Goal: Task Accomplishment & Management: Manage account settings

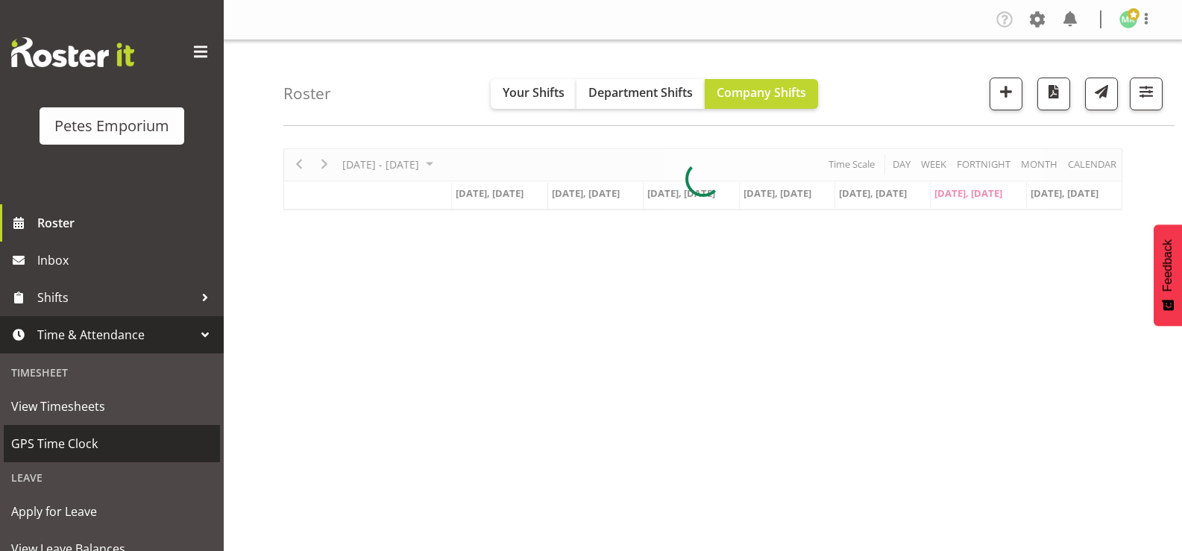
click at [115, 441] on span "GPS Time Clock" at bounding box center [111, 444] width 201 height 22
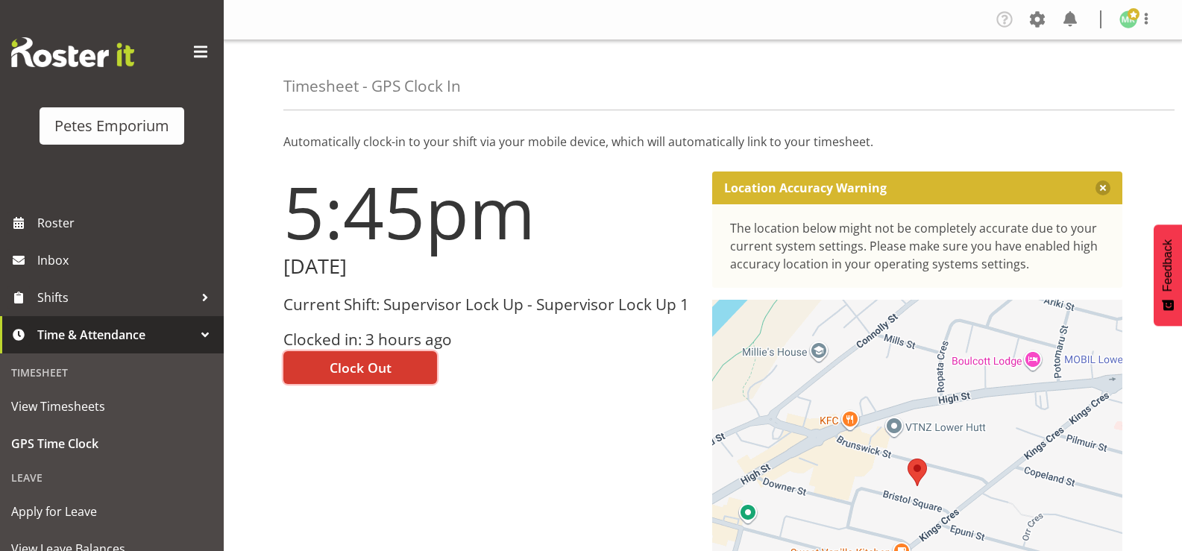
click at [407, 356] on button "Clock Out" at bounding box center [360, 367] width 154 height 33
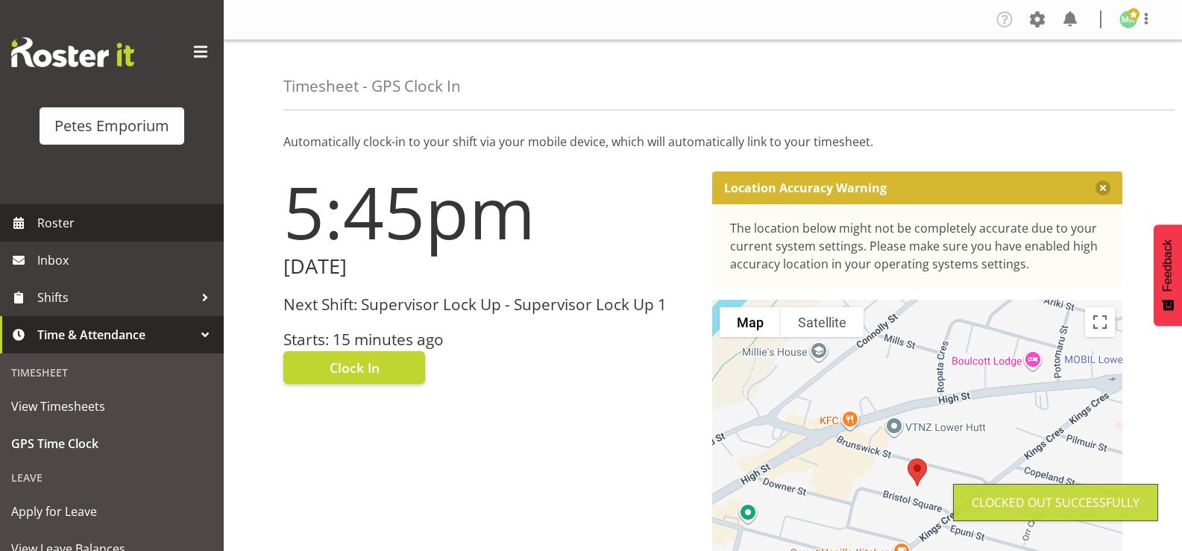
click at [139, 228] on span "Roster" at bounding box center [126, 223] width 179 height 22
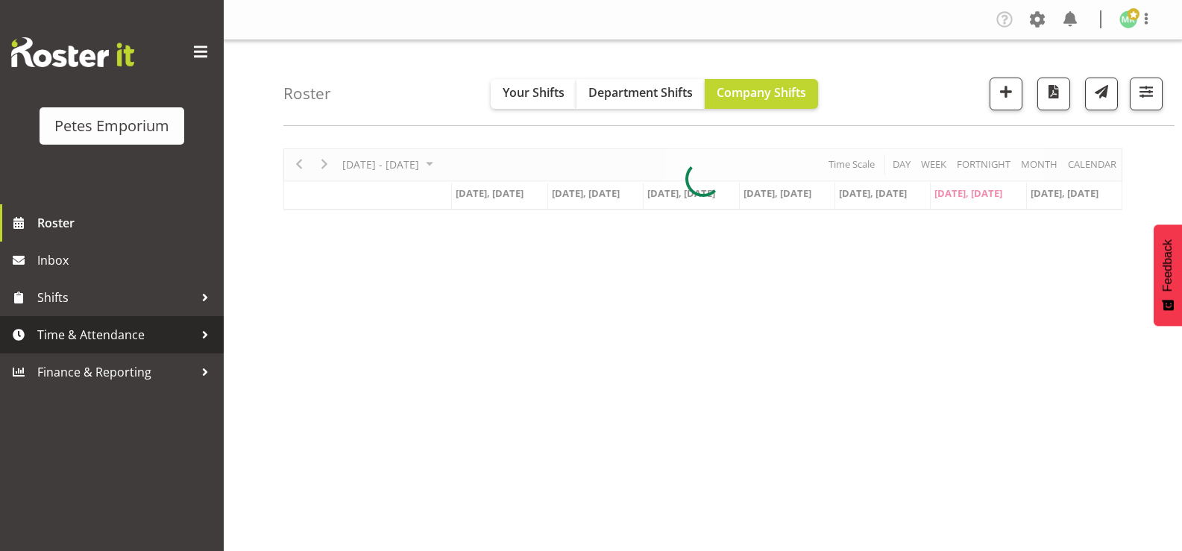
click at [142, 339] on span "Time & Attendance" at bounding box center [115, 335] width 157 height 22
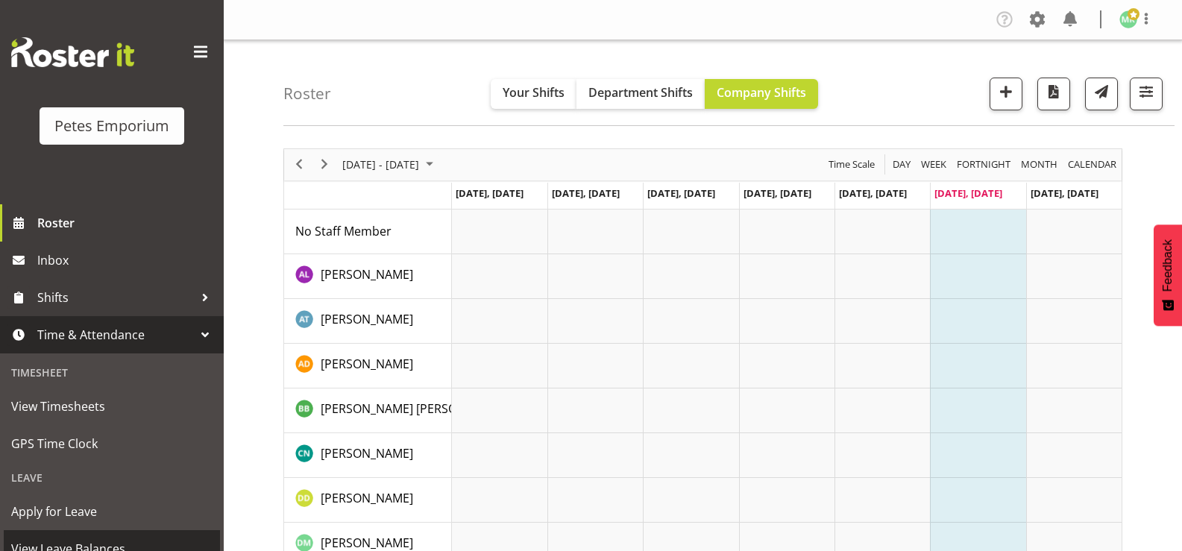
scroll to position [132, 0]
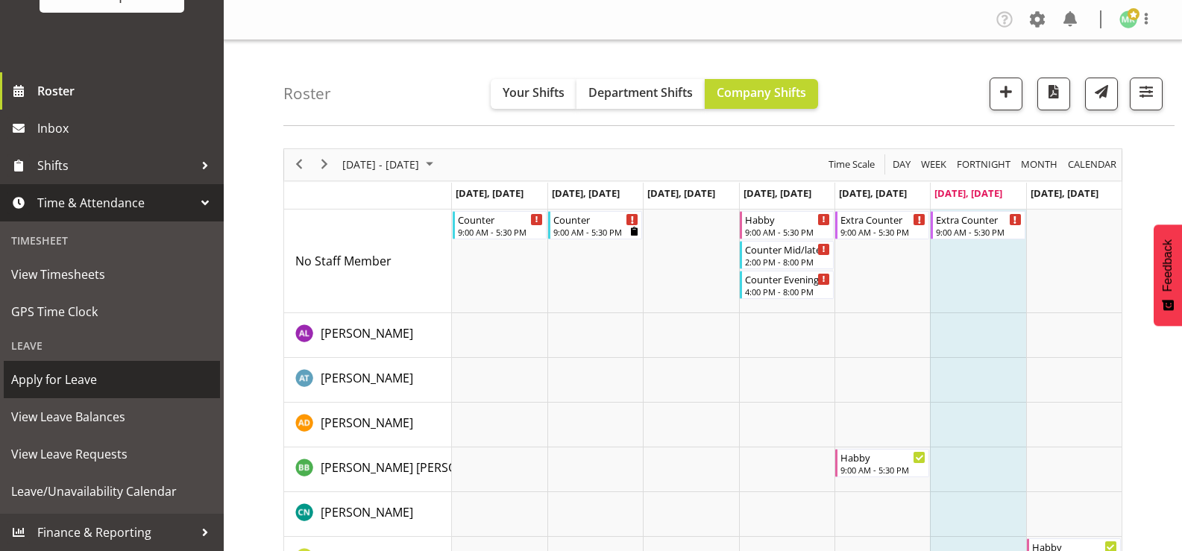
click at [137, 386] on span "Apply for Leave" at bounding box center [111, 380] width 201 height 22
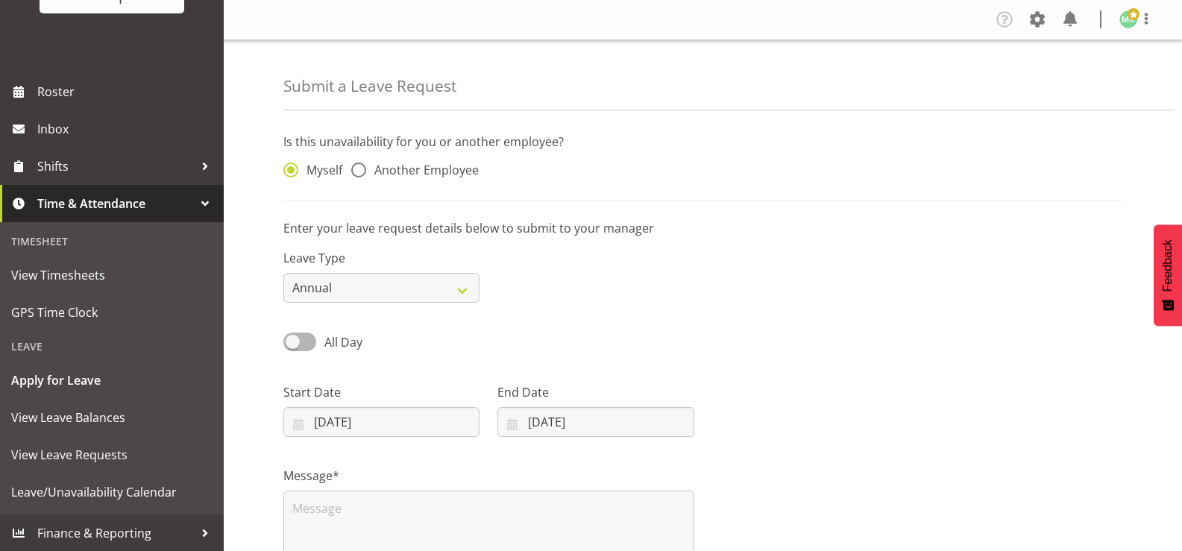
scroll to position [132, 0]
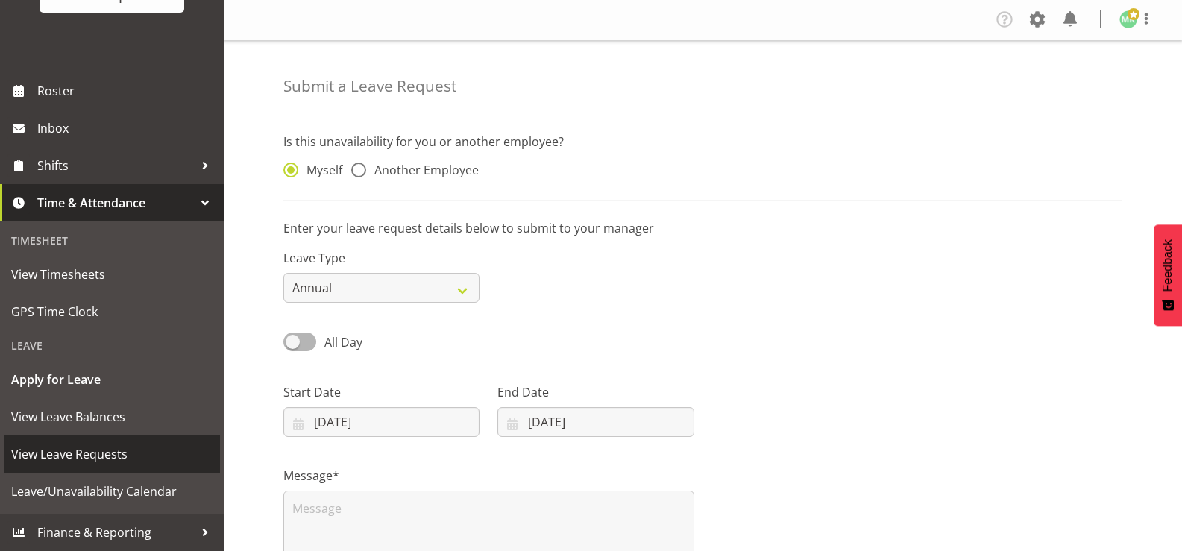
click at [134, 454] on span "View Leave Requests" at bounding box center [111, 454] width 201 height 22
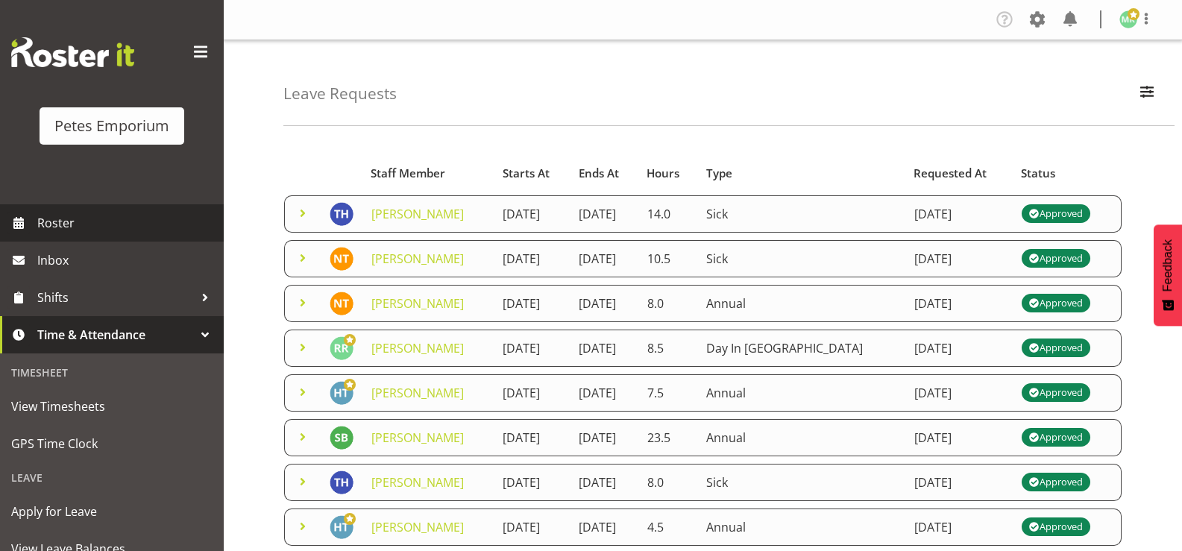
click at [135, 228] on span "Roster" at bounding box center [126, 223] width 179 height 22
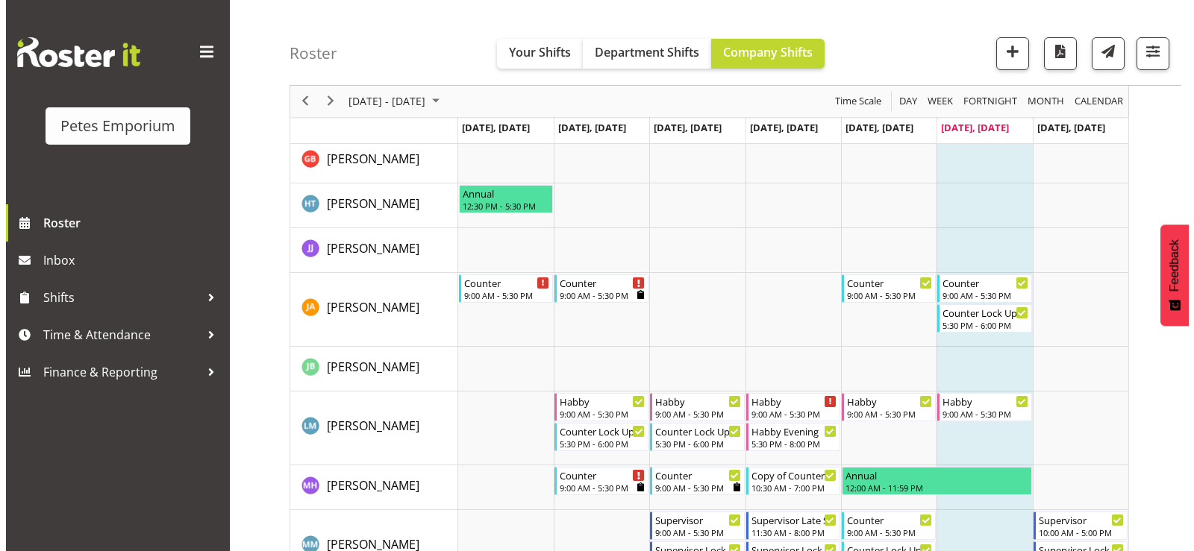
scroll to position [589, 0]
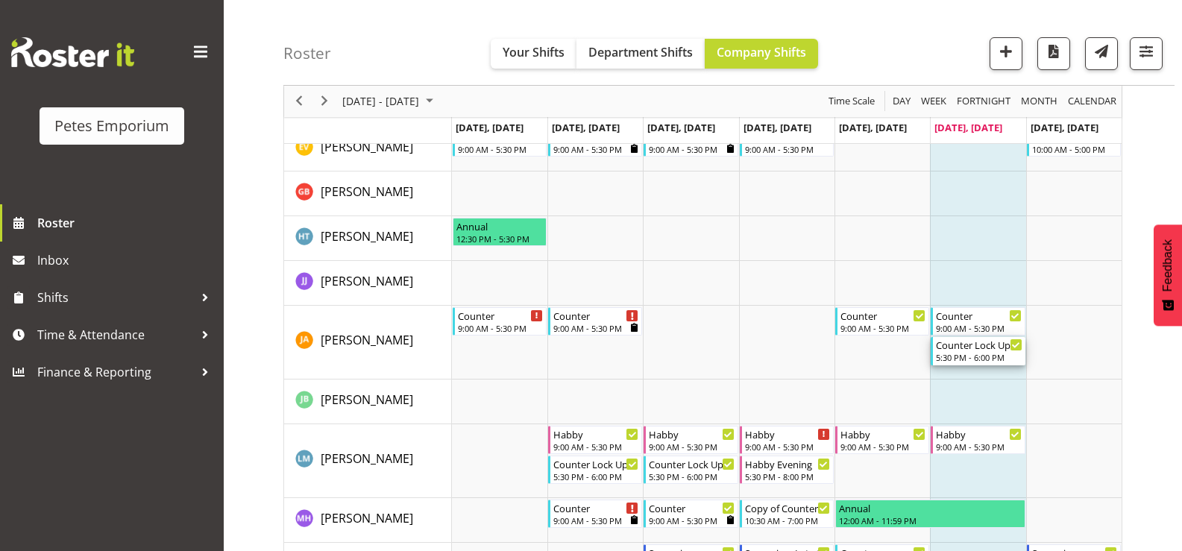
click at [973, 348] on div "Counter Lock Up" at bounding box center [979, 344] width 86 height 15
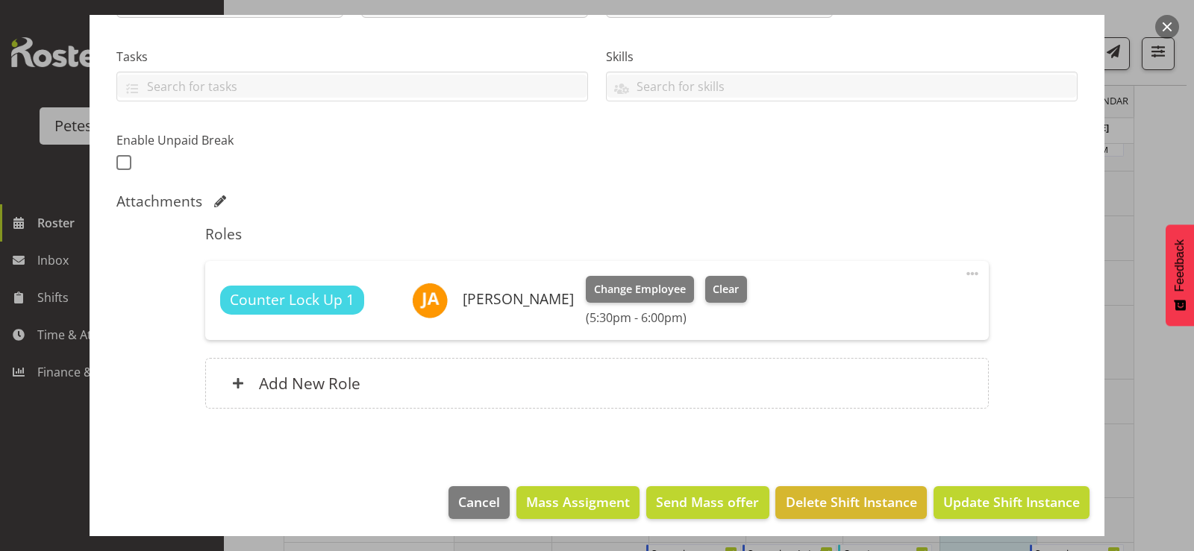
scroll to position [302, 0]
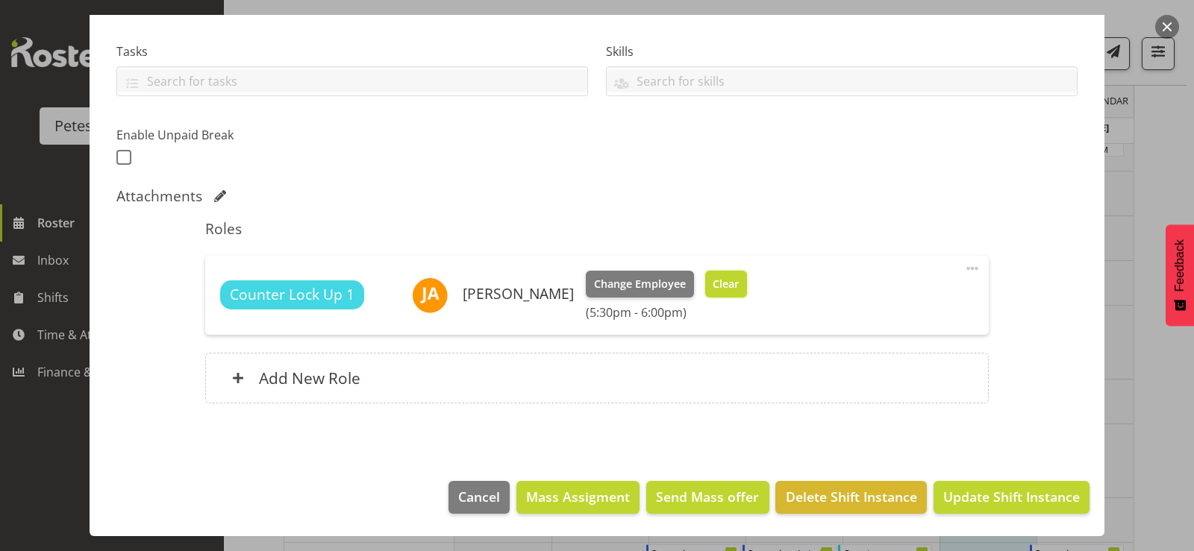
click at [721, 285] on span "Clear" at bounding box center [725, 284] width 26 height 16
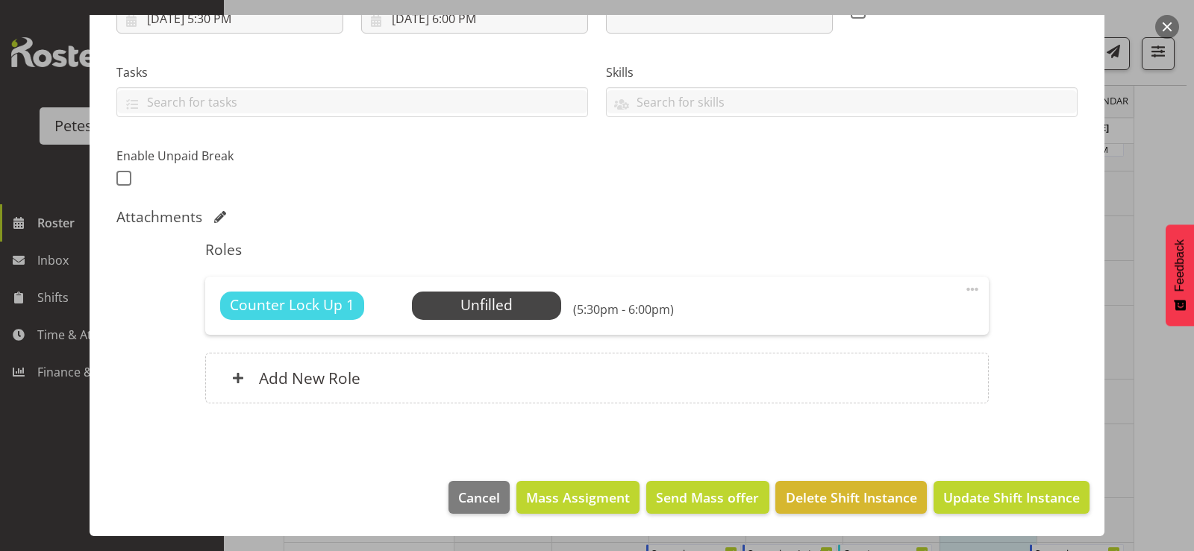
scroll to position [281, 0]
click at [991, 500] on span "Update Shift Instance" at bounding box center [1011, 497] width 137 height 19
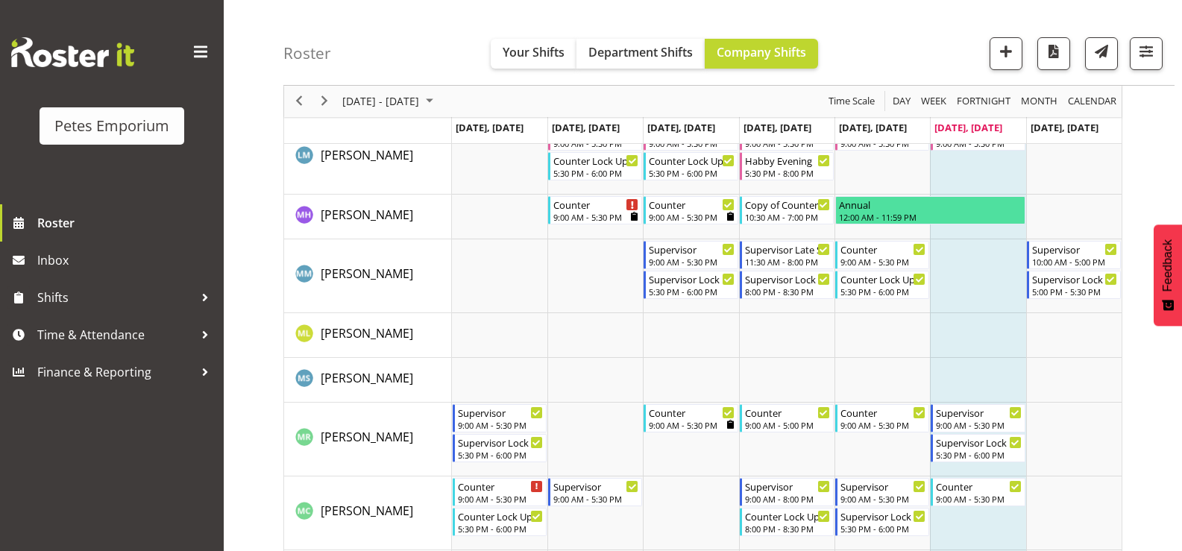
scroll to position [888, 0]
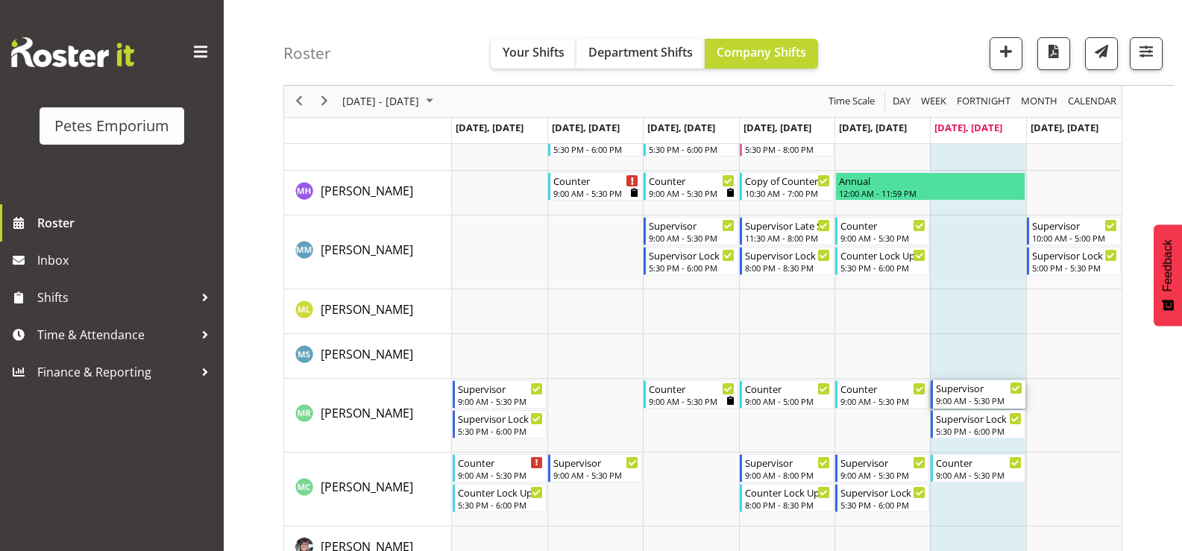
click at [974, 394] on div "Supervisor" at bounding box center [979, 387] width 86 height 15
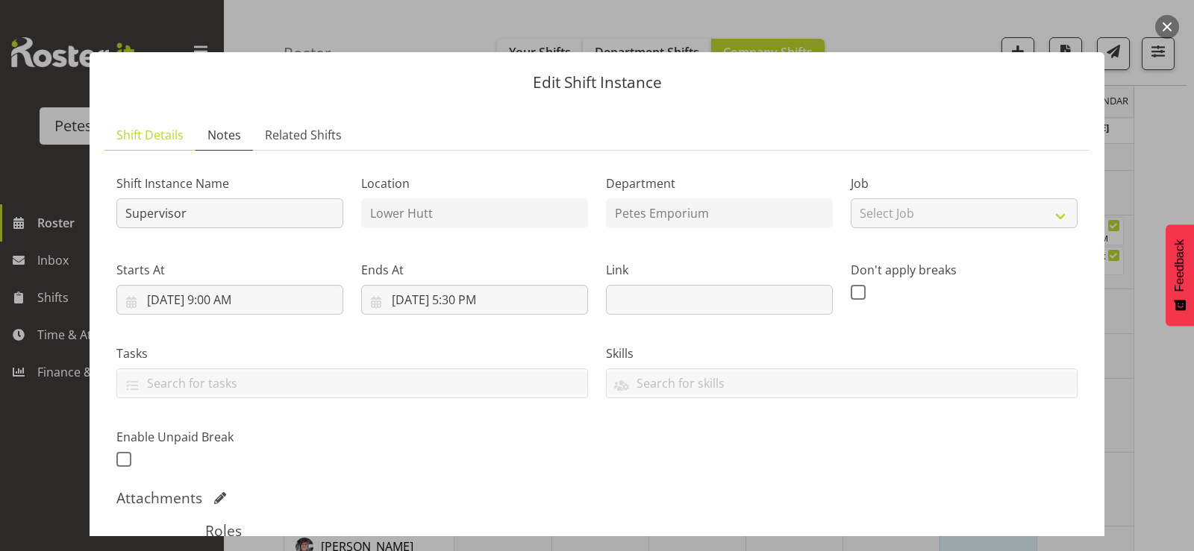
click at [226, 137] on span "Notes" at bounding box center [224, 135] width 34 height 18
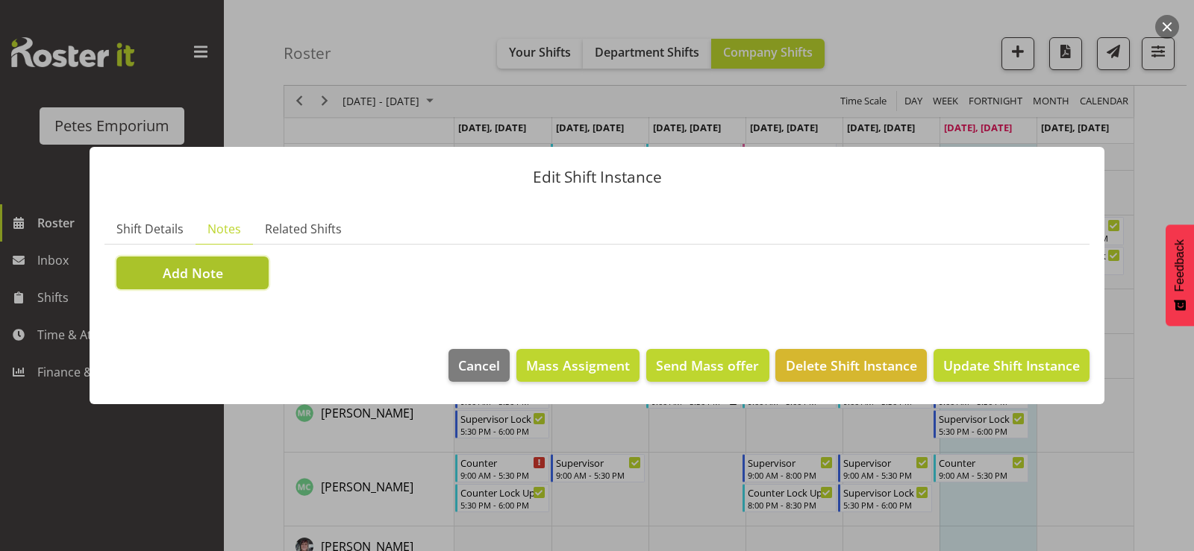
click at [223, 263] on button "Add Note" at bounding box center [192, 273] width 152 height 33
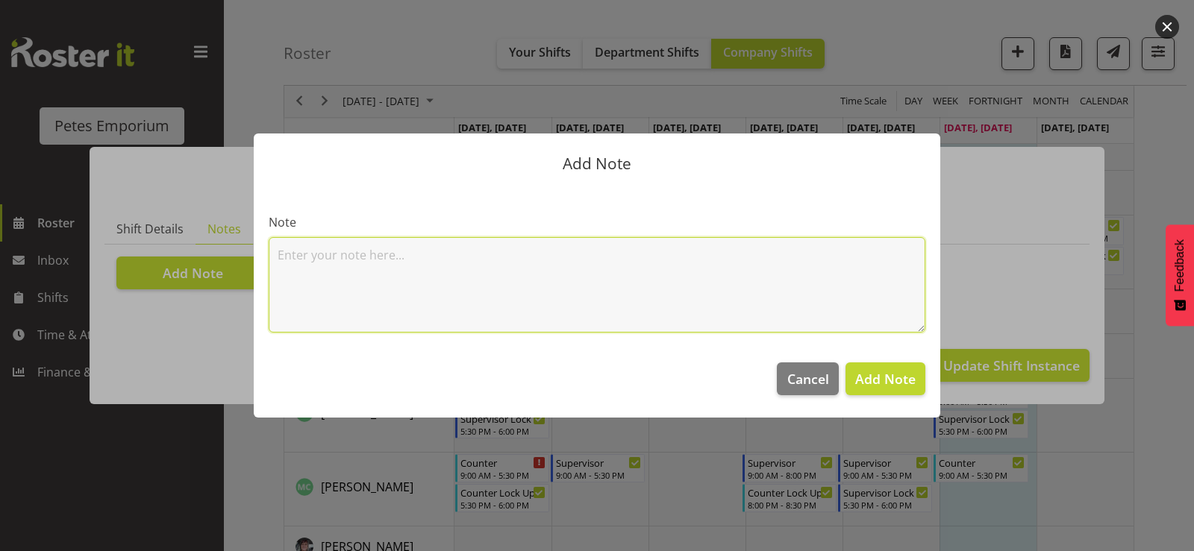
click at [322, 254] on textarea at bounding box center [597, 284] width 656 height 95
type textarea "Jes and [PERSON_NAME] both went home sick. [PERSON_NAME]"
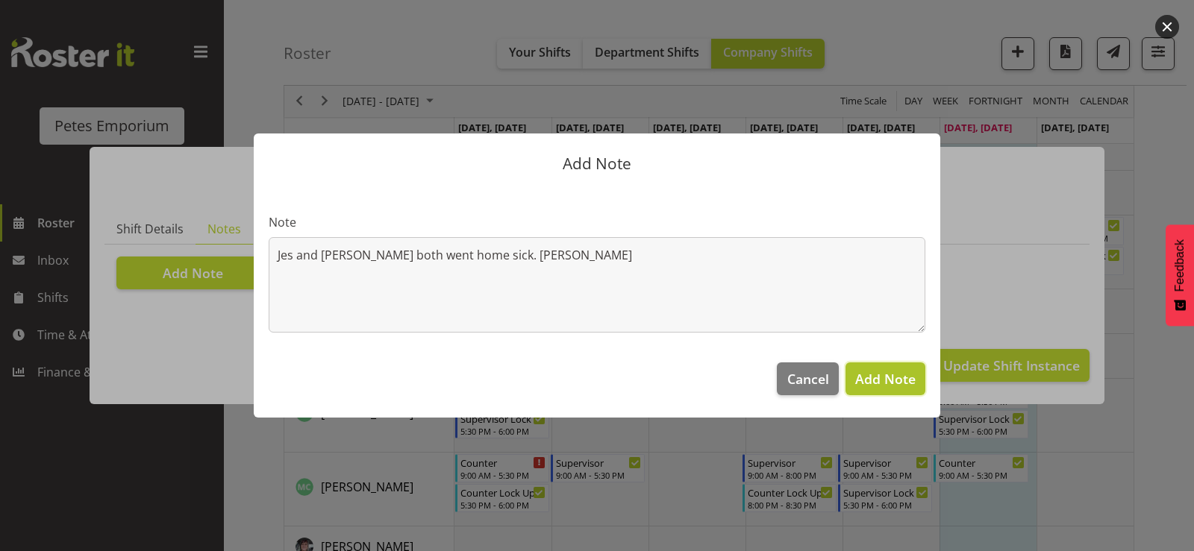
click at [869, 378] on span "Add Note" at bounding box center [885, 379] width 60 height 18
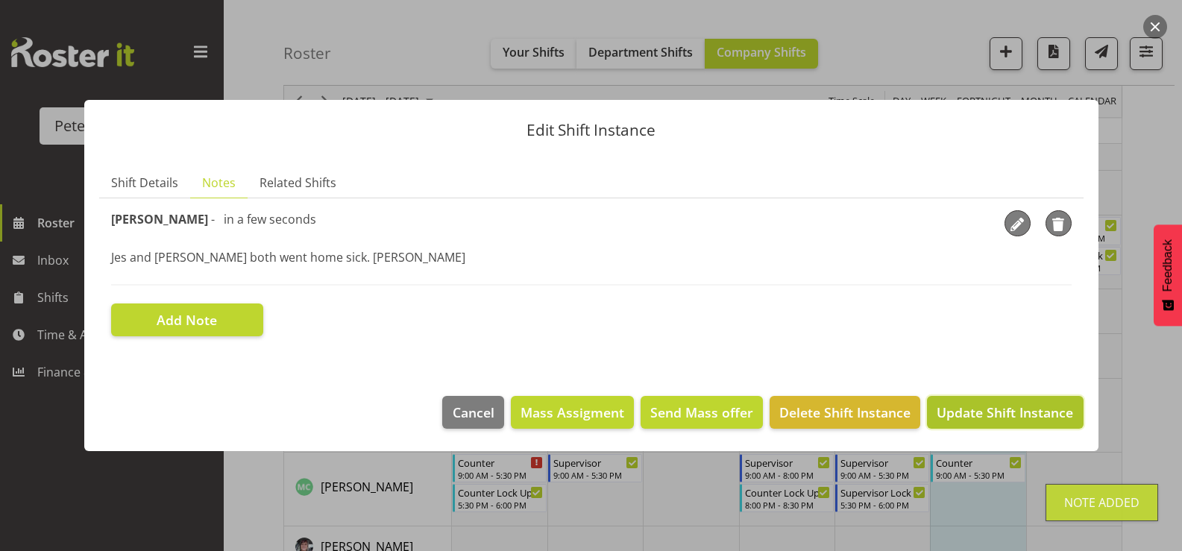
click at [983, 415] on span "Update Shift Instance" at bounding box center [1005, 412] width 137 height 19
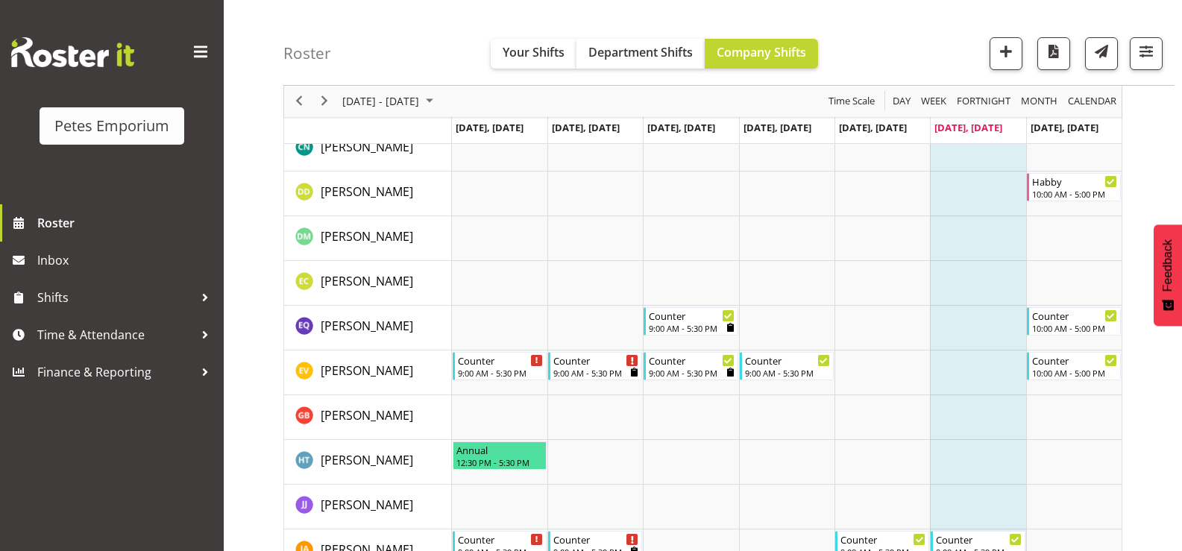
scroll to position [0, 0]
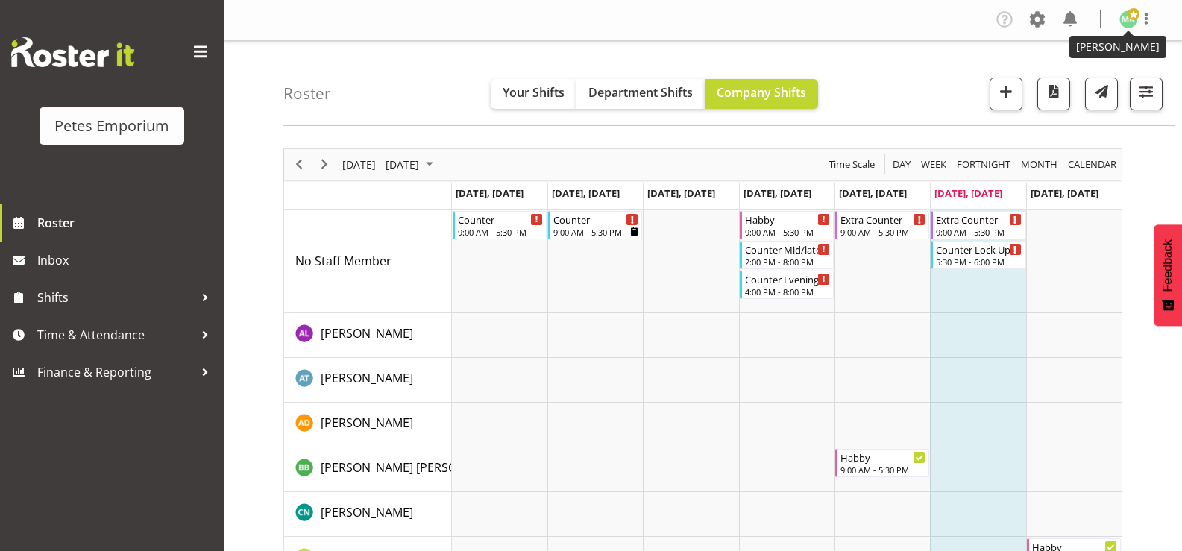
click at [1129, 19] on span at bounding box center [1134, 14] width 12 height 12
click at [1097, 74] on link "Log Out" at bounding box center [1083, 78] width 143 height 27
